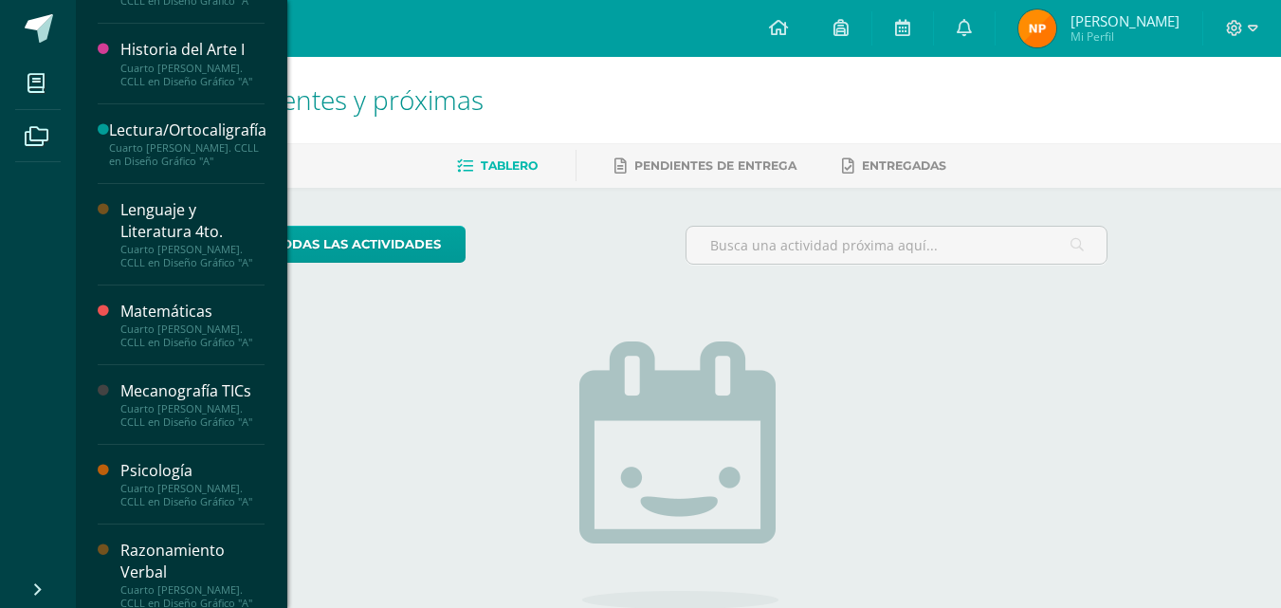
scroll to position [1112, 0]
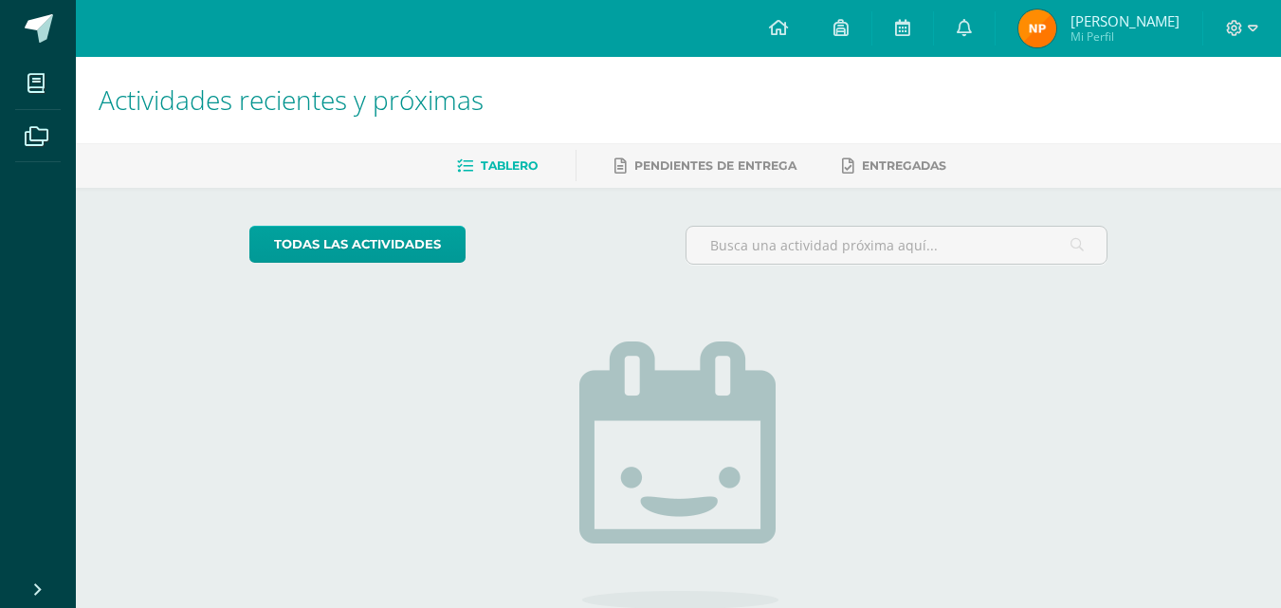
click at [366, 347] on div "todas las Actividades No tienes actividades Échale un vistazo a los demás perío…" at bounding box center [678, 481] width 934 height 586
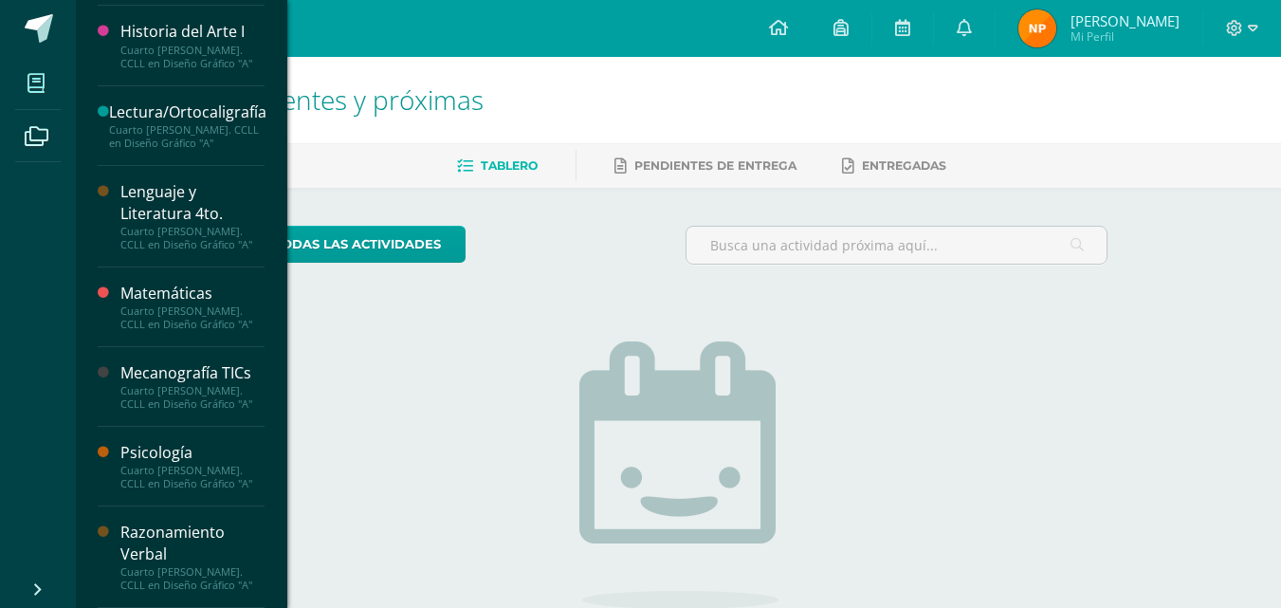
click at [30, 88] on icon at bounding box center [35, 83] width 17 height 19
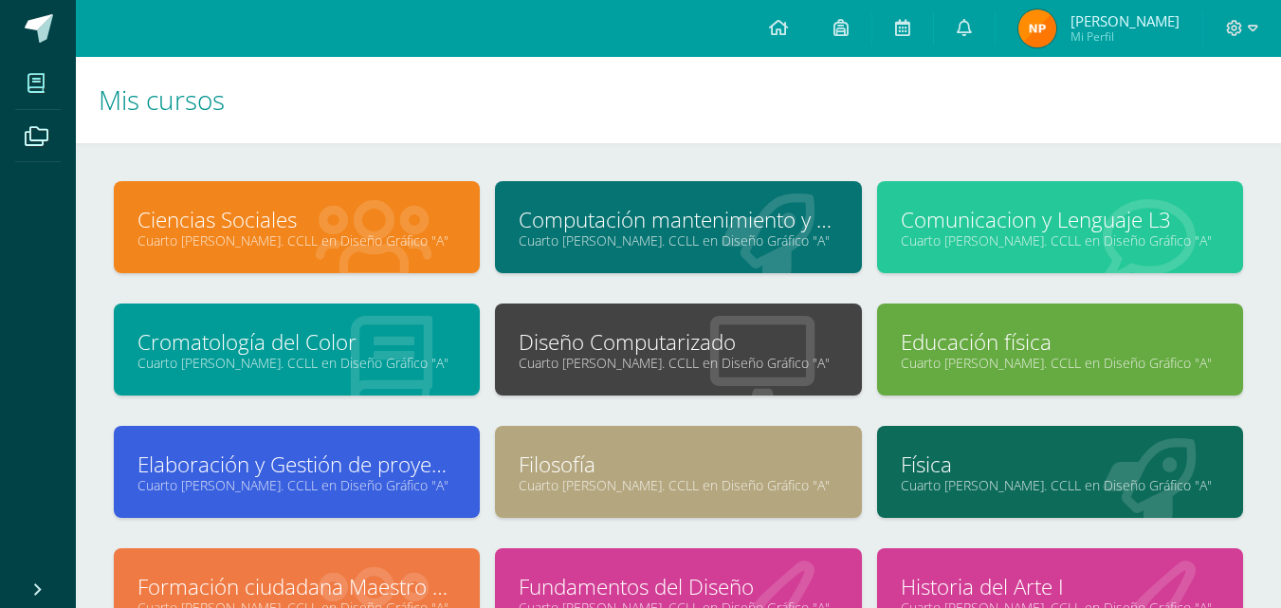
click at [601, 357] on link "Cuarto [PERSON_NAME]. CCLL en Diseño Gráfico "A"" at bounding box center [678, 363] width 319 height 18
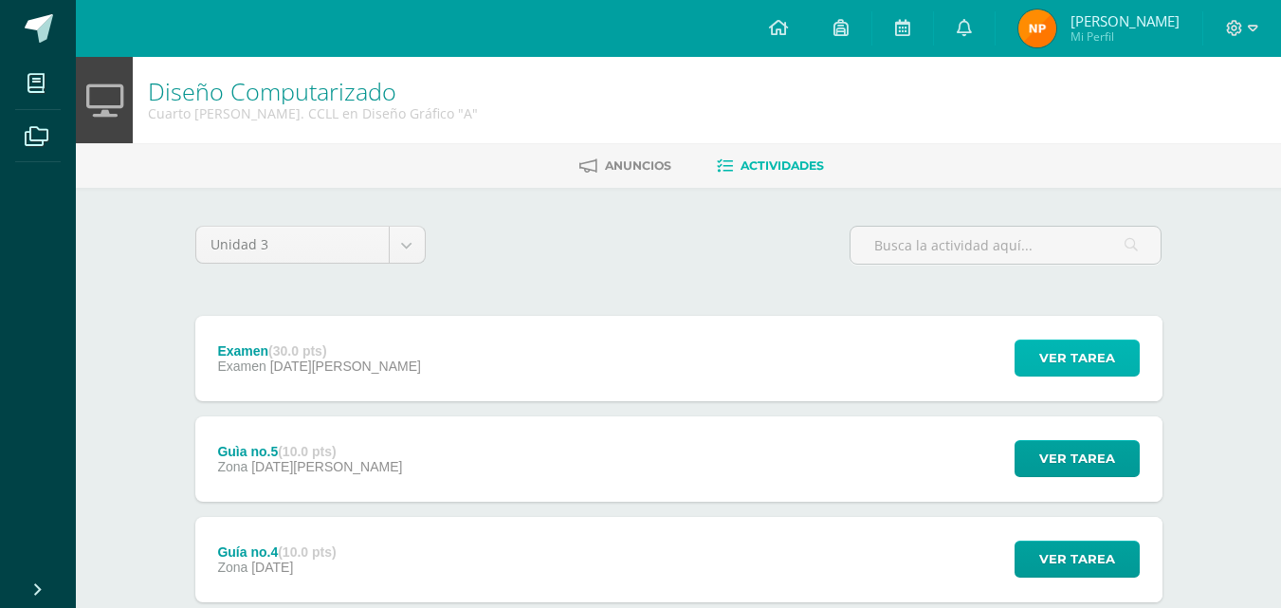
click at [1049, 353] on span "Ver tarea" at bounding box center [1077, 357] width 76 height 35
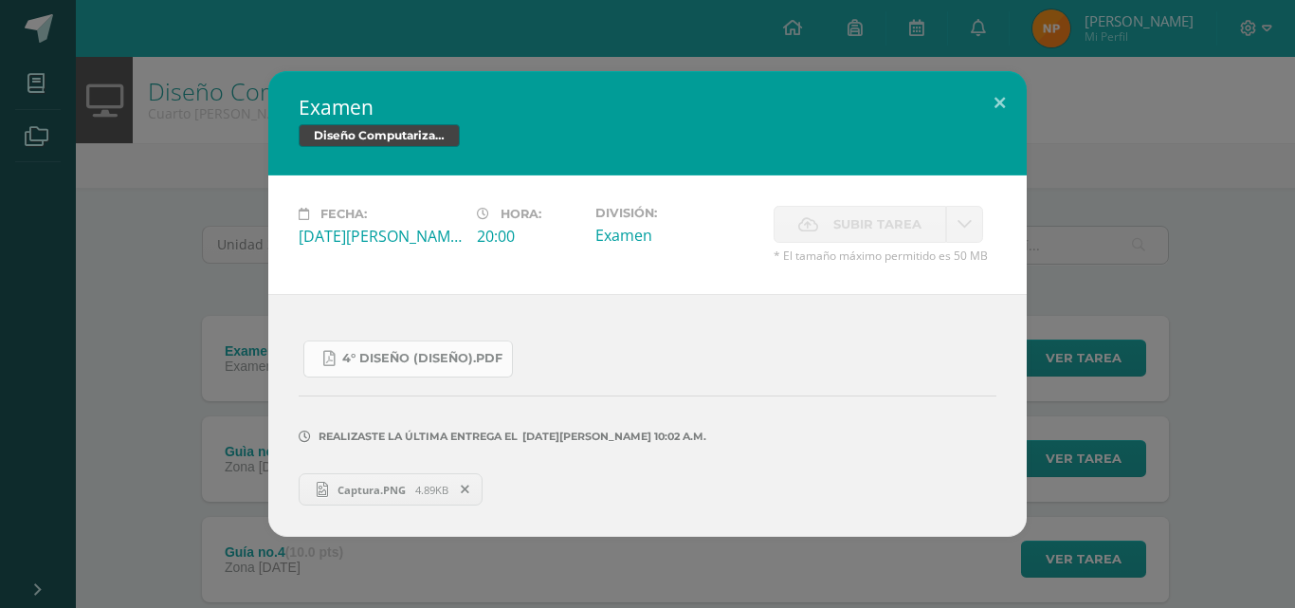
click at [472, 364] on span "4° Diseño (Diseño).pdf" at bounding box center [422, 358] width 160 height 15
